Goal: Information Seeking & Learning: Get advice/opinions

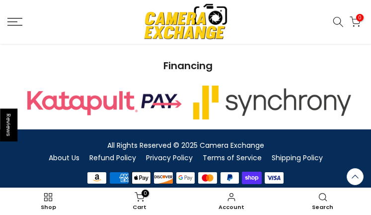
scroll to position [3031, 0]
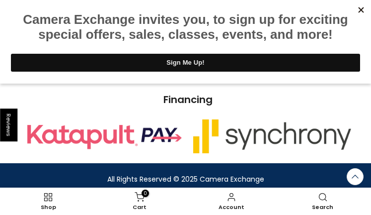
scroll to position [3065, 0]
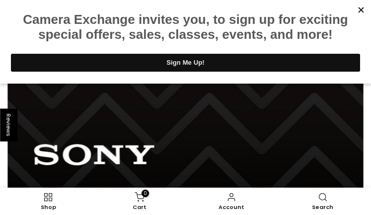
scroll to position [3065, 0]
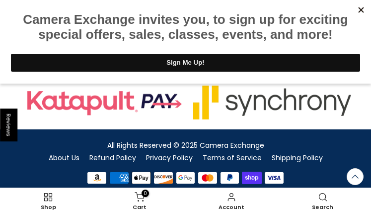
click at [8, 125] on span "Reviews" at bounding box center [8, 124] width 17 height 33
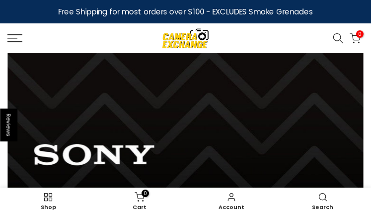
scroll to position [3065, 0]
